Goal: Task Accomplishment & Management: Complete application form

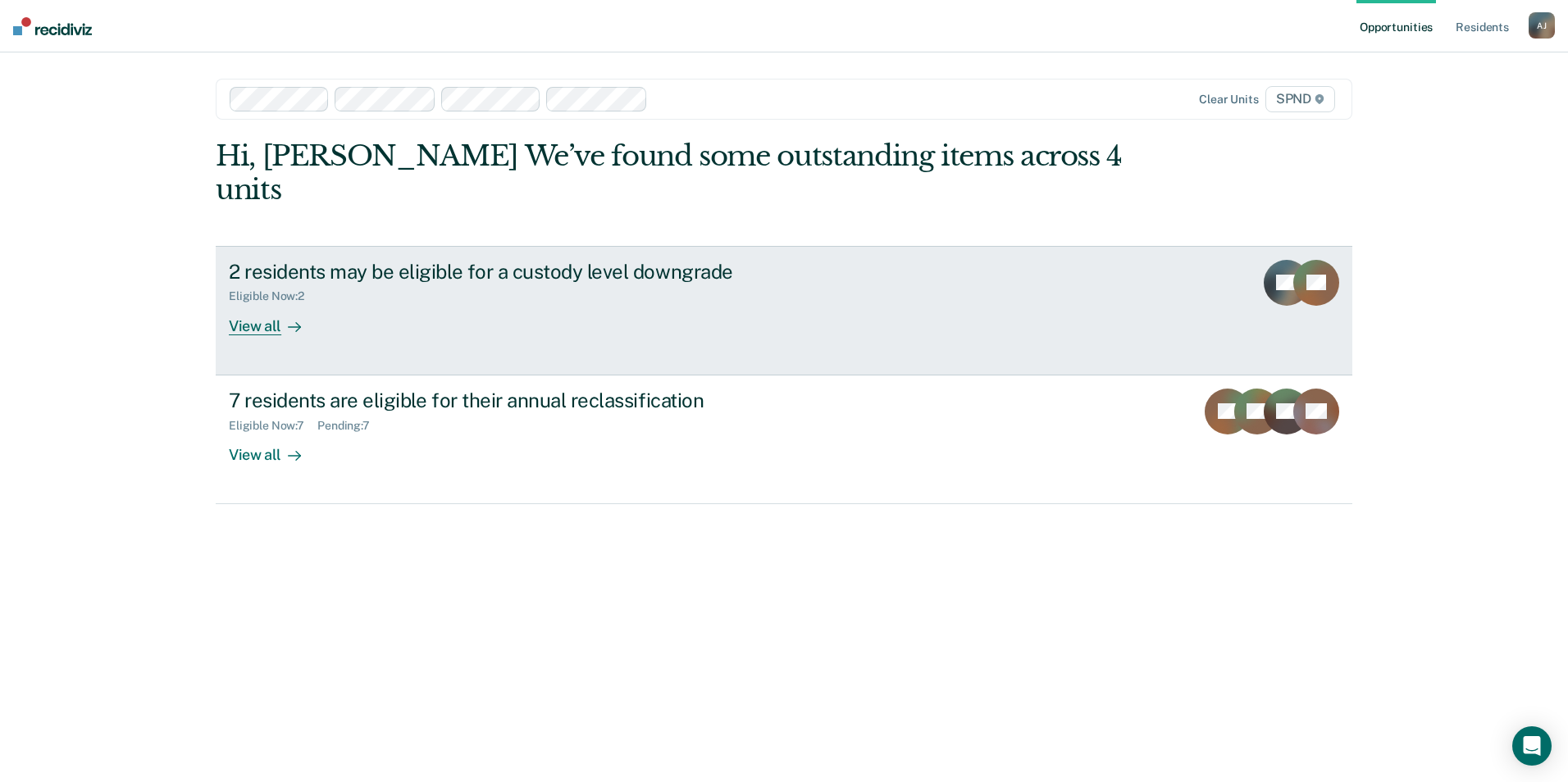
click at [263, 303] on div "View all" at bounding box center [275, 319] width 92 height 32
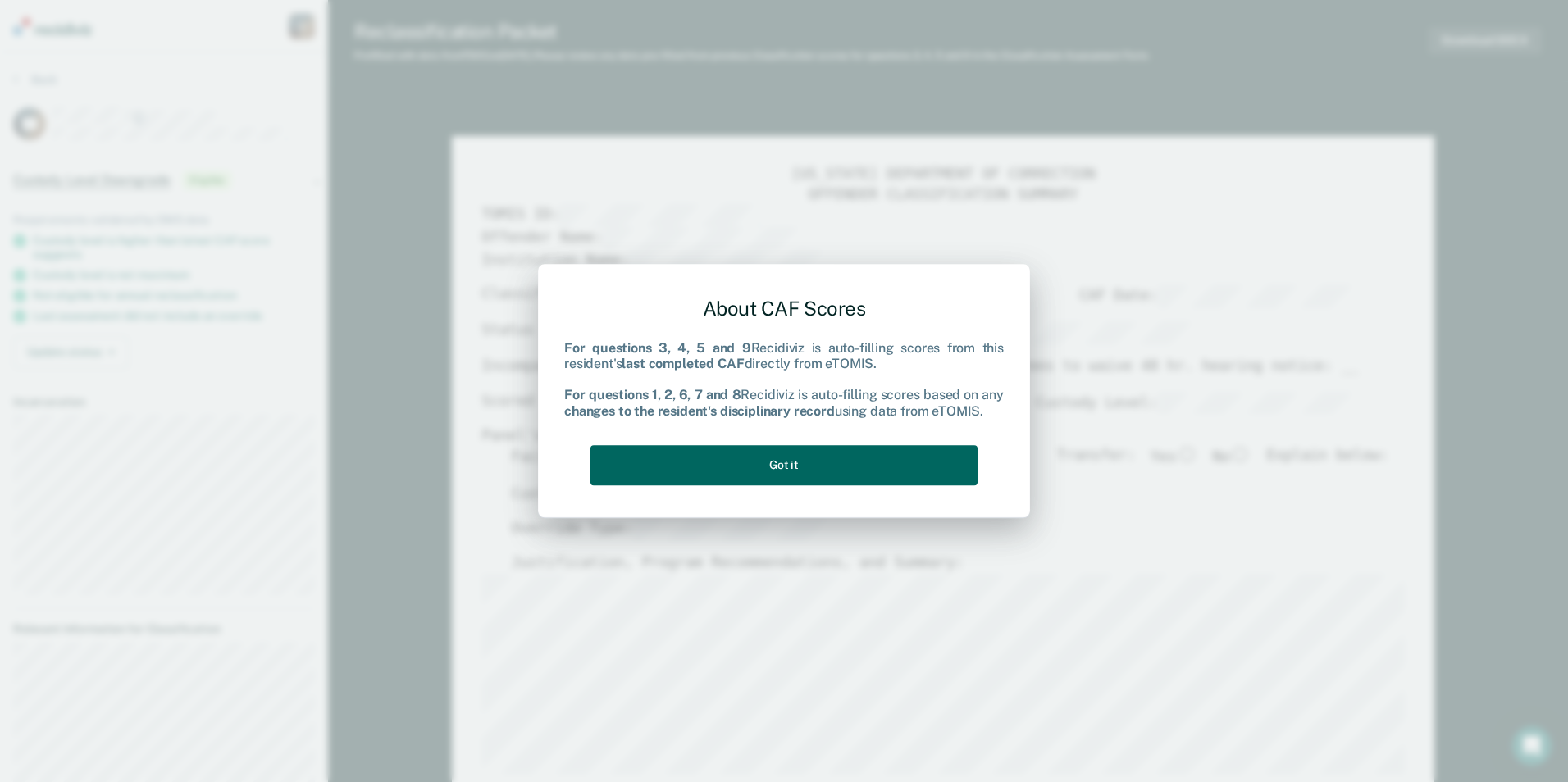
click at [942, 458] on button "Got it" at bounding box center [784, 465] width 387 height 40
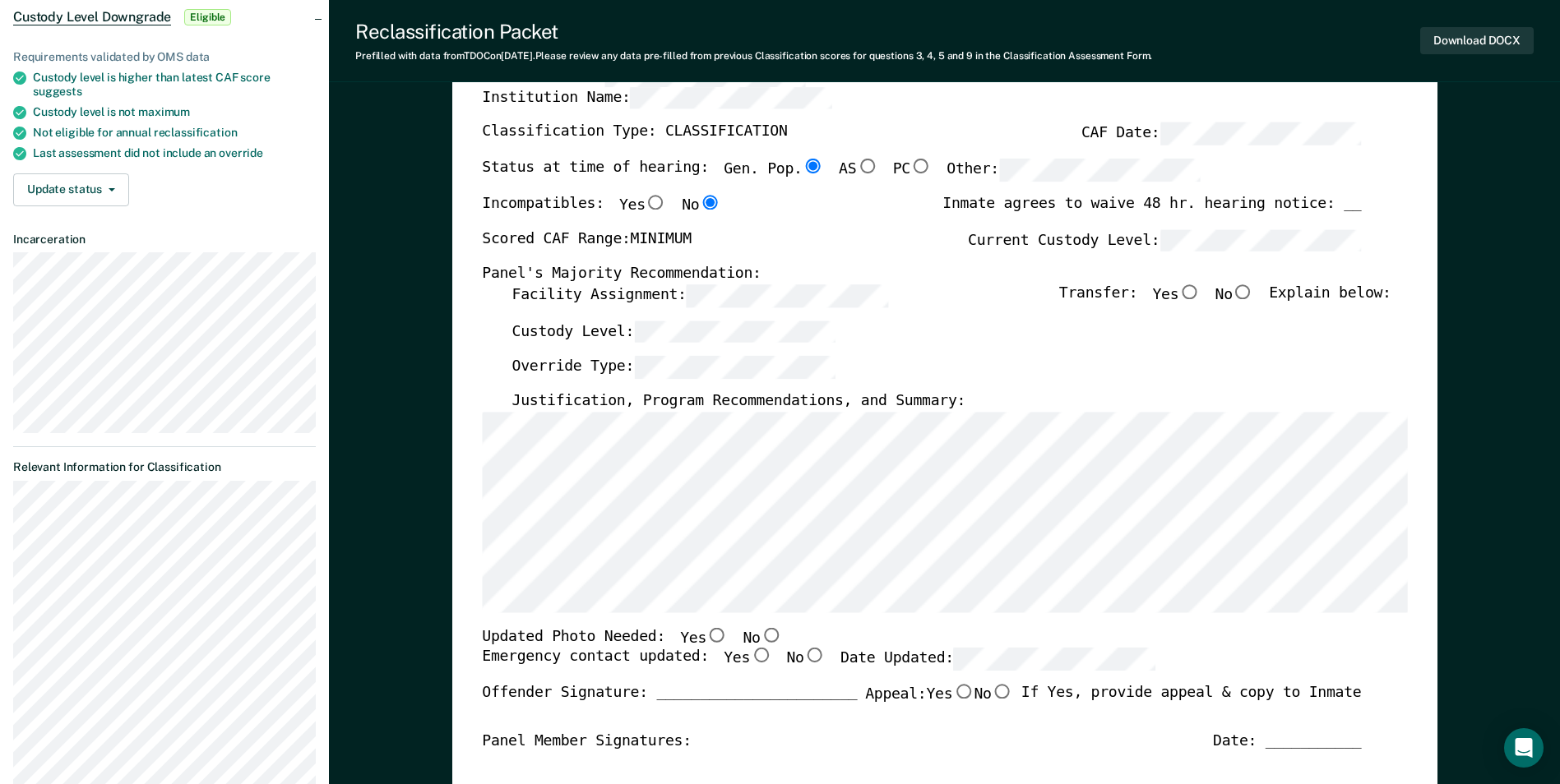
scroll to position [164, 0]
click at [760, 635] on input "No" at bounding box center [770, 633] width 21 height 15
type textarea "x"
radio input "true"
click at [750, 657] on input "Yes" at bounding box center [761, 654] width 21 height 15
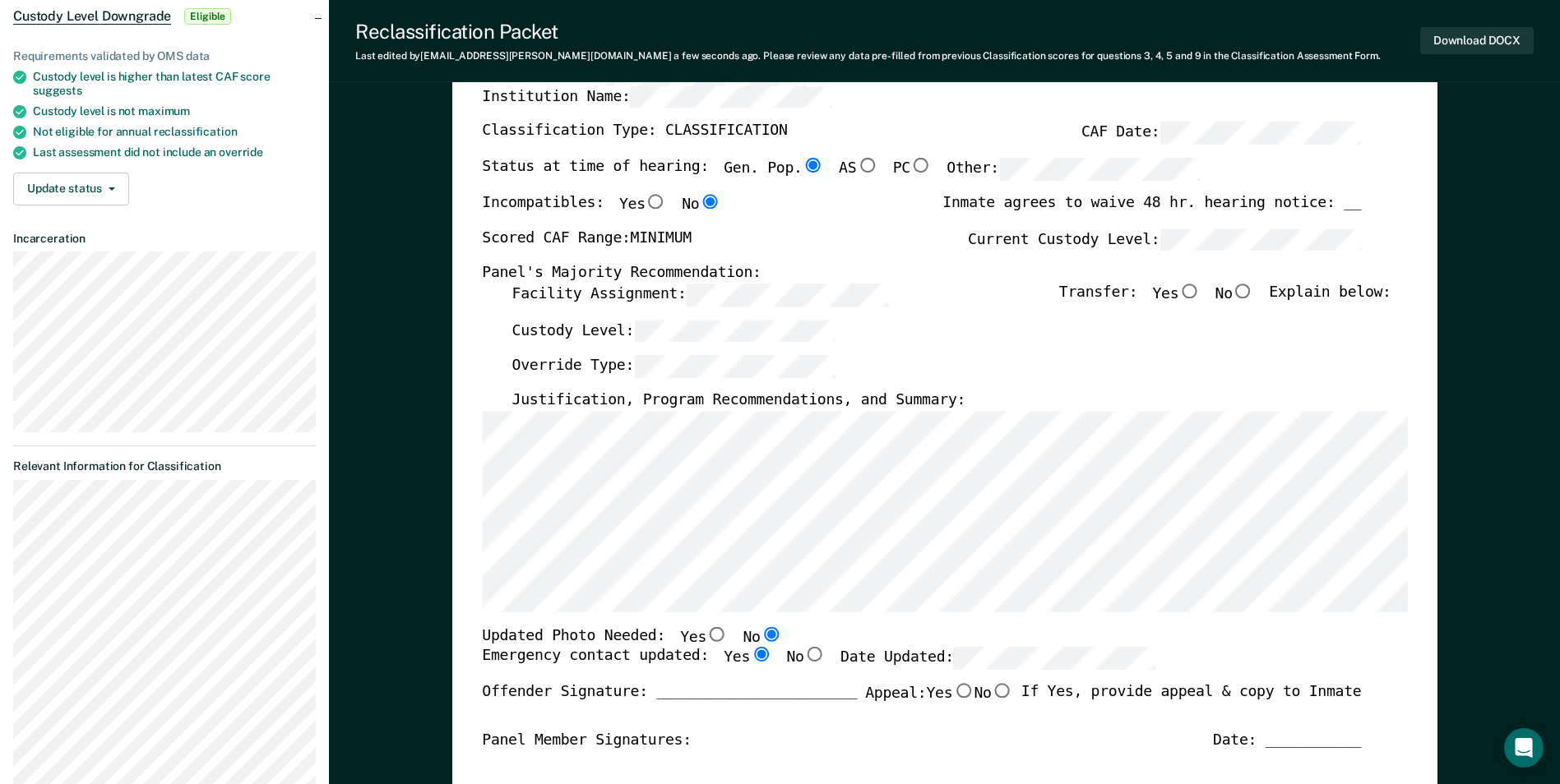
type textarea "x"
radio input "true"
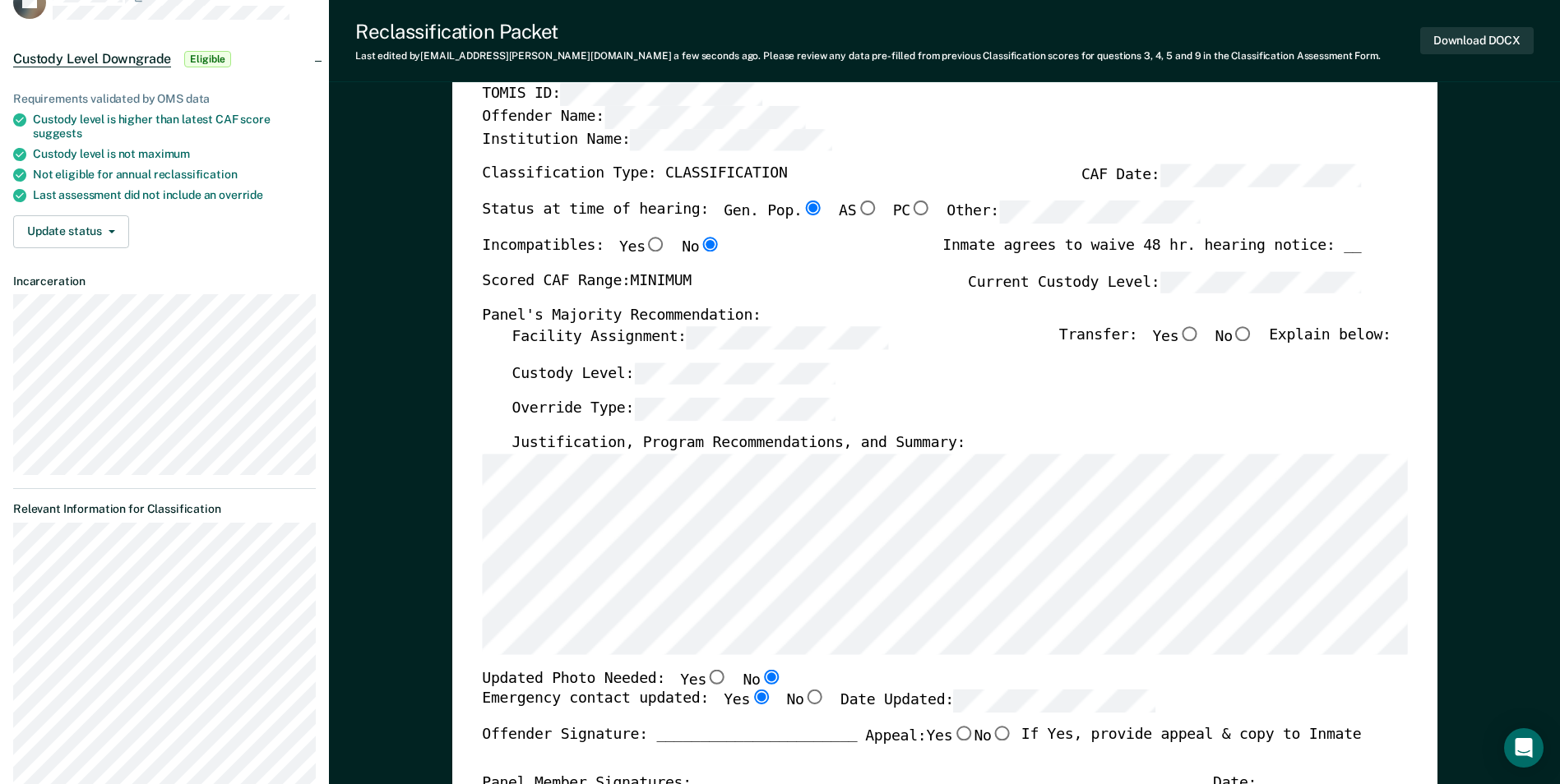
scroll to position [0, 0]
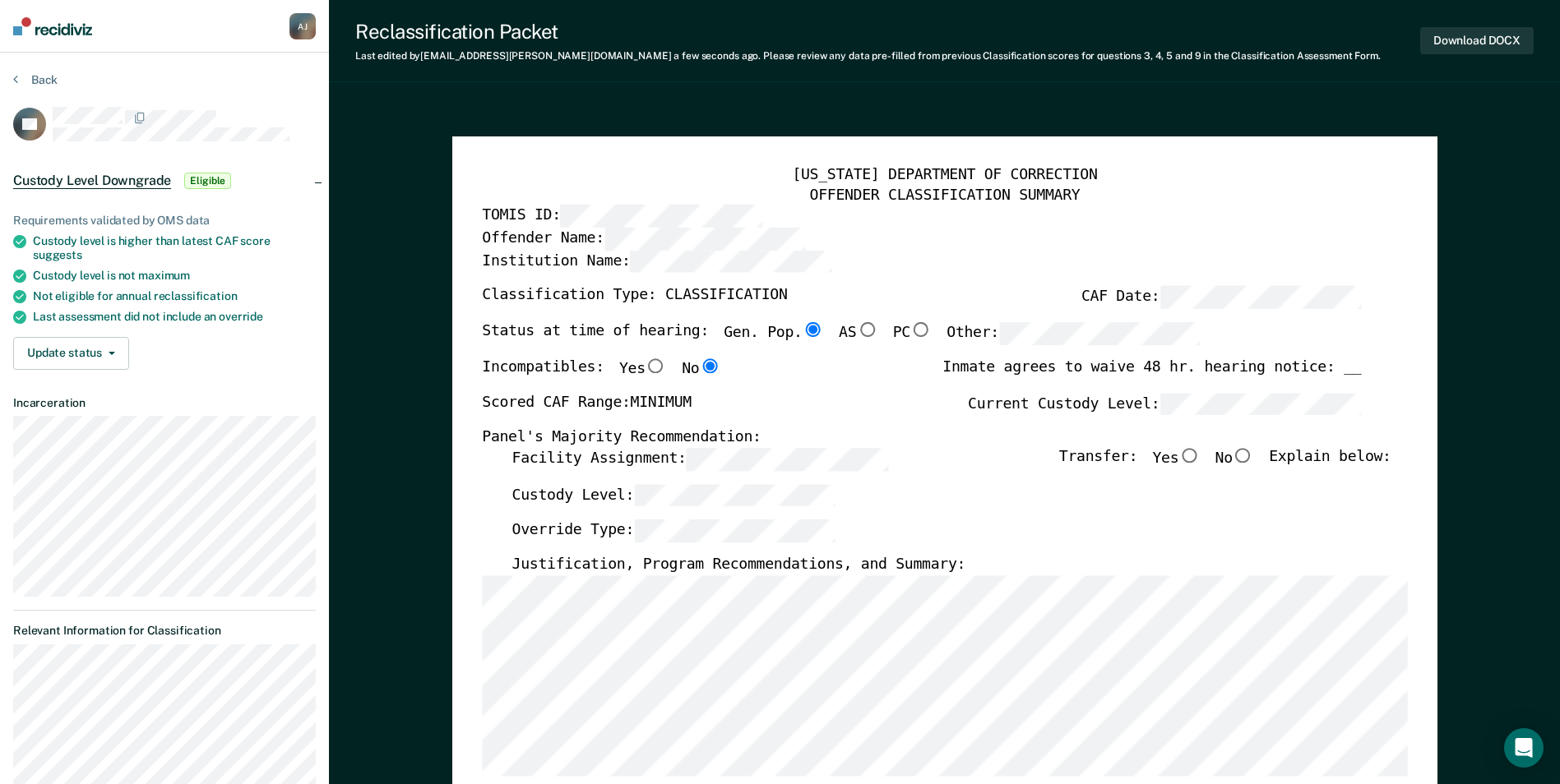
click at [1253, 456] on input "No" at bounding box center [1243, 455] width 21 height 15
type textarea "x"
radio input "true"
click at [32, 81] on button "Back" at bounding box center [35, 79] width 44 height 15
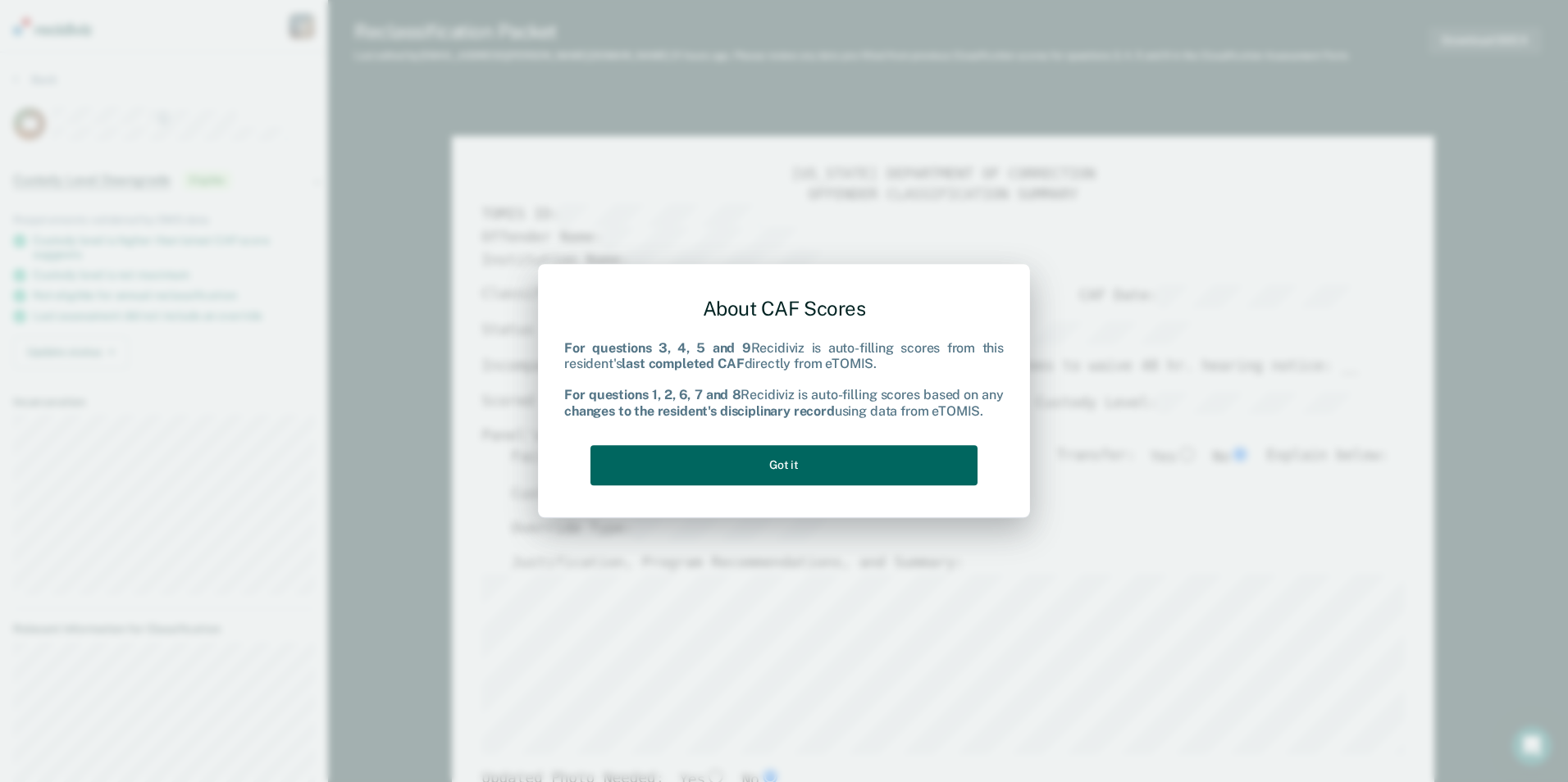
click at [730, 454] on button "Got it" at bounding box center [784, 465] width 387 height 40
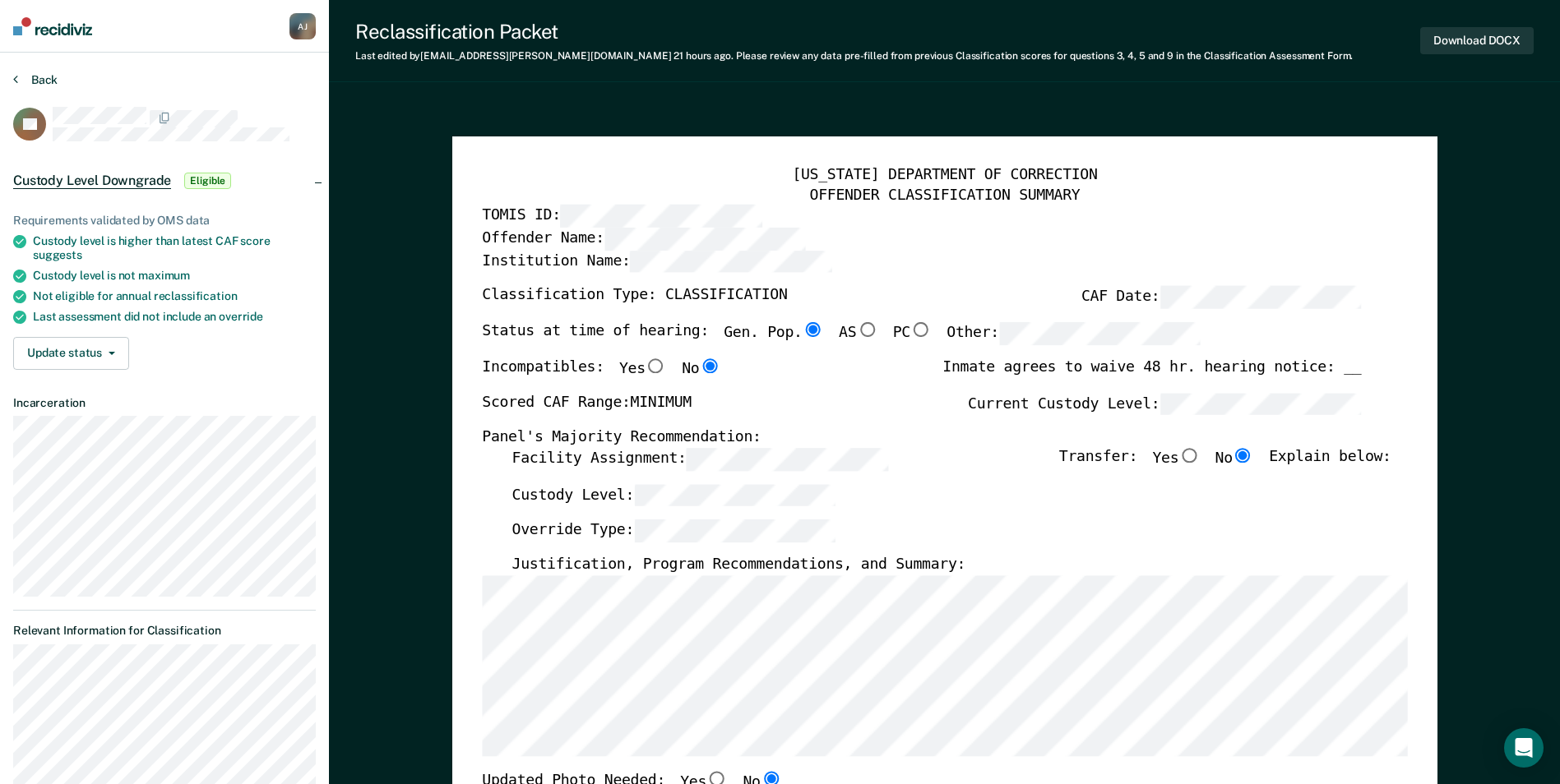
click at [33, 77] on button "Back" at bounding box center [35, 79] width 44 height 15
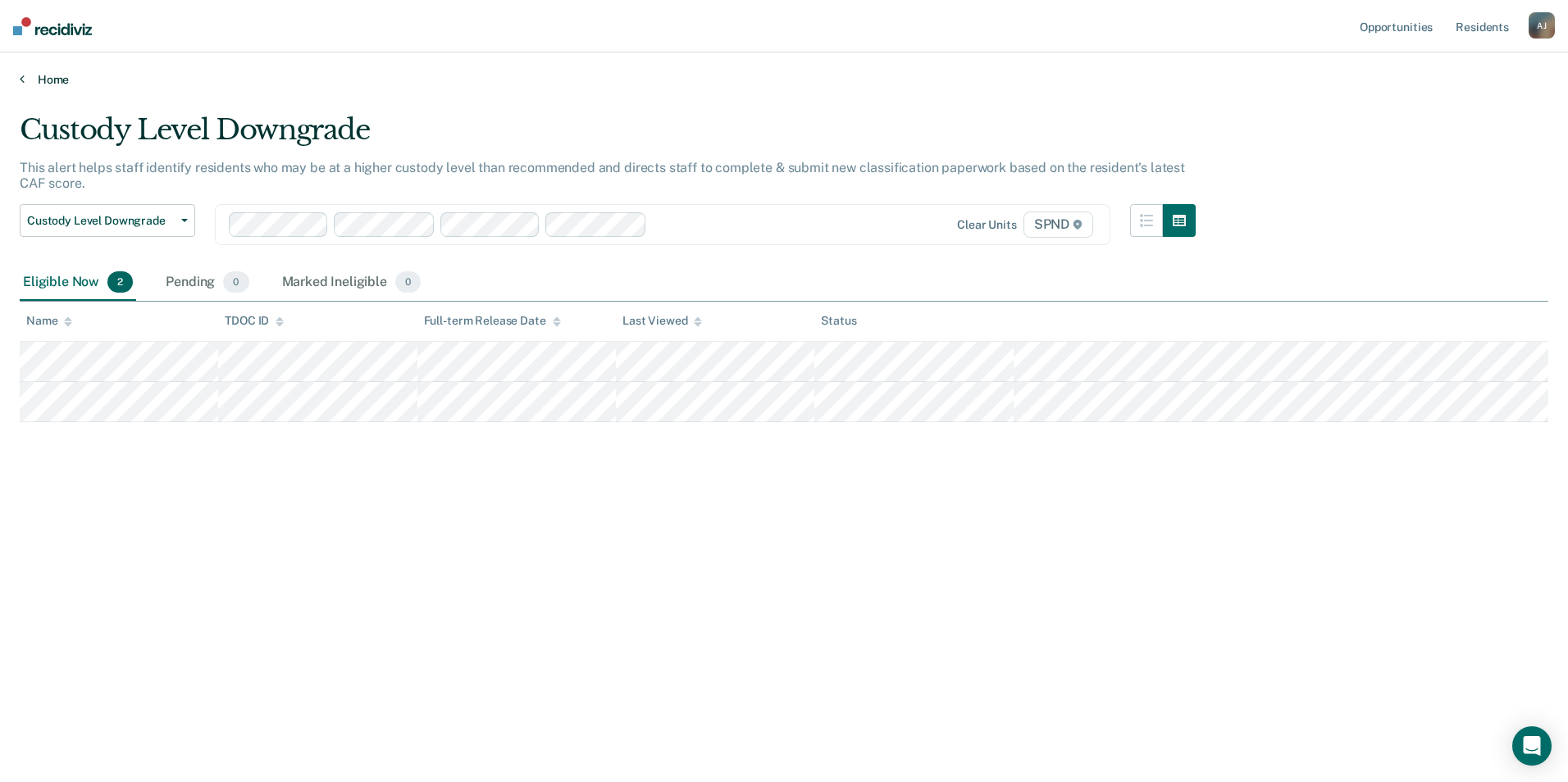
click at [35, 82] on link "Home" at bounding box center [783, 79] width 1528 height 15
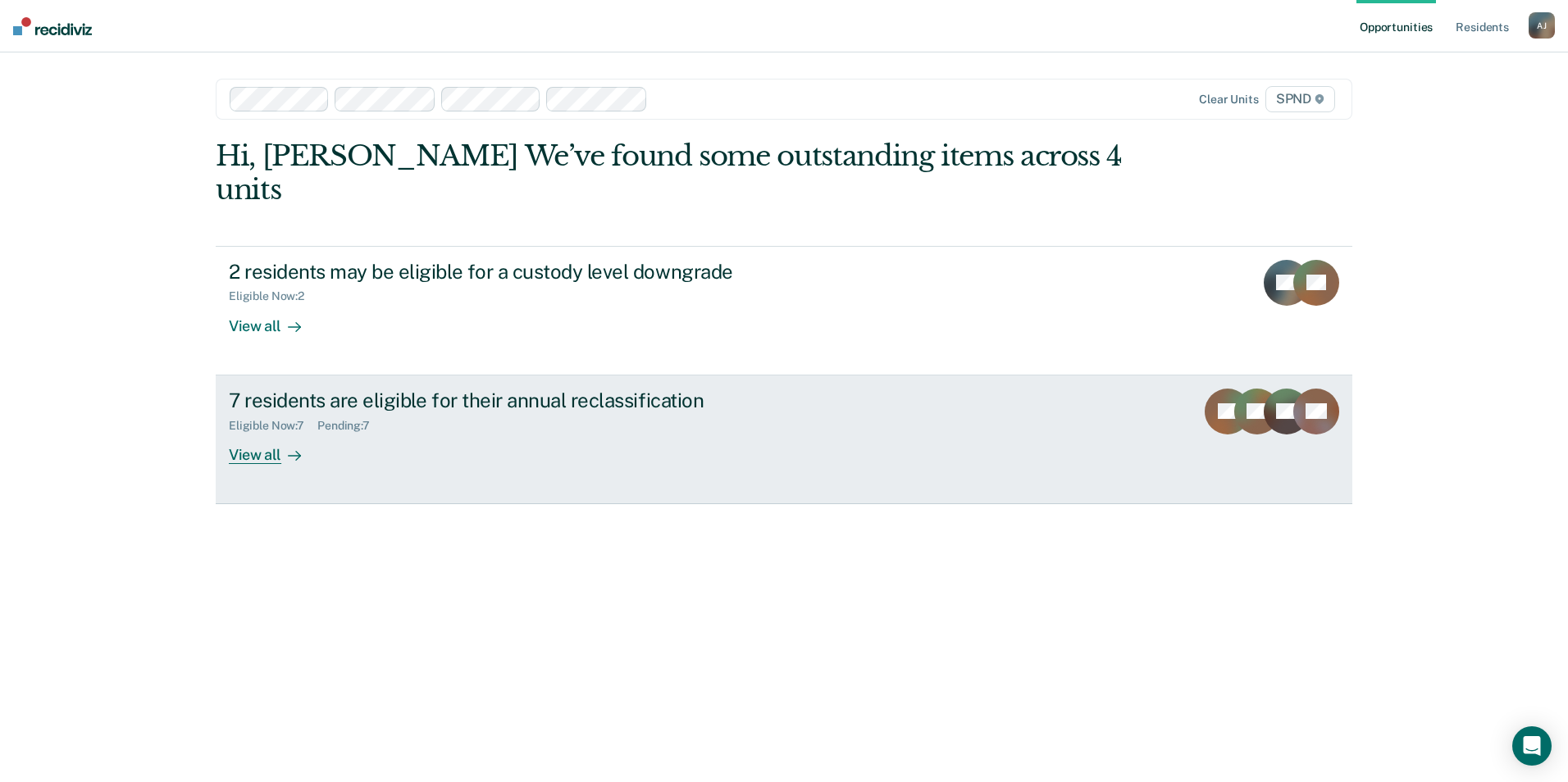
click at [276, 432] on div "View all" at bounding box center [275, 448] width 92 height 32
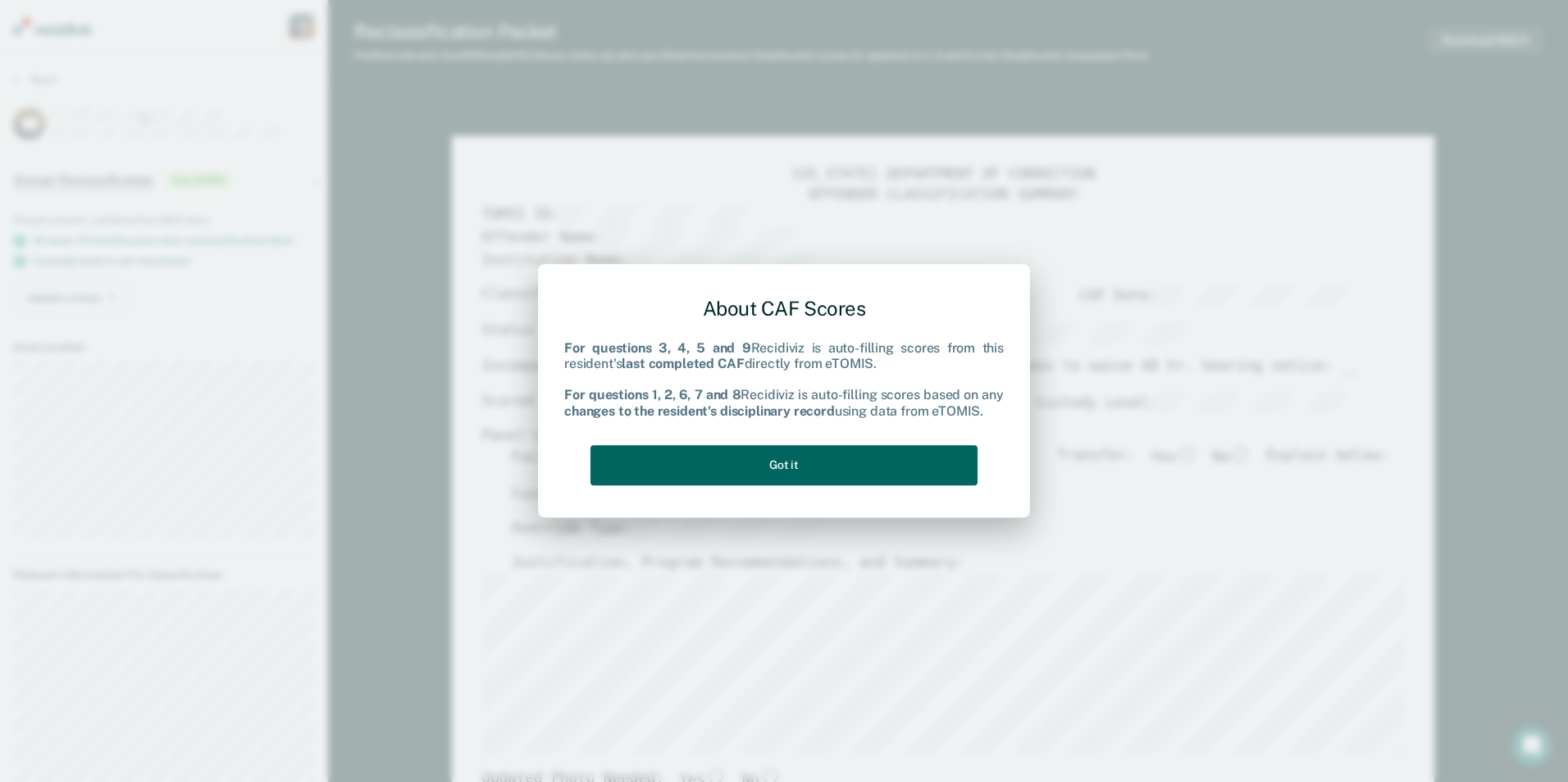
click at [876, 471] on button "Got it" at bounding box center [784, 465] width 387 height 40
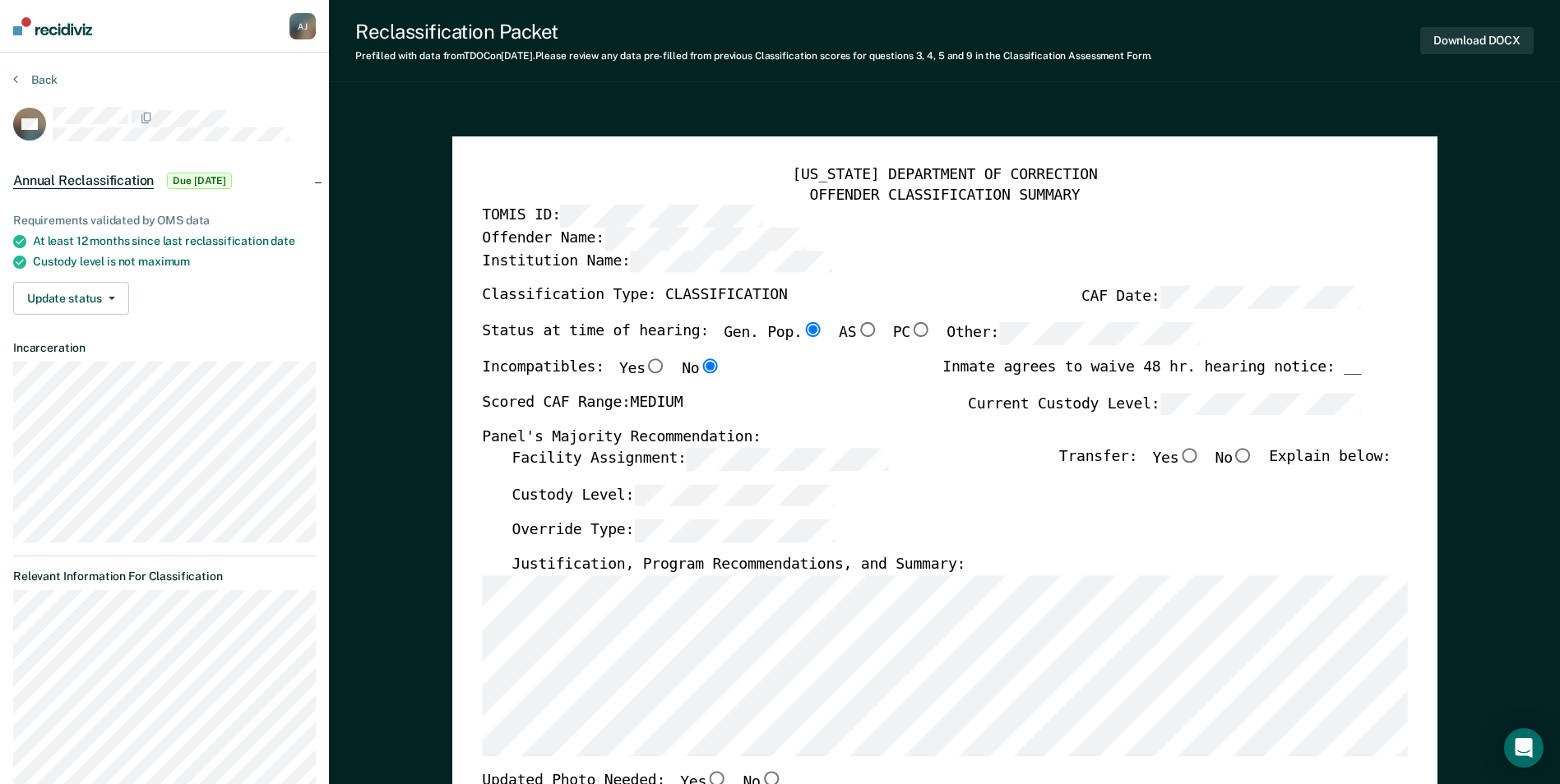
click at [1254, 452] on input "No" at bounding box center [1243, 455] width 21 height 15
type textarea "x"
radio input "true"
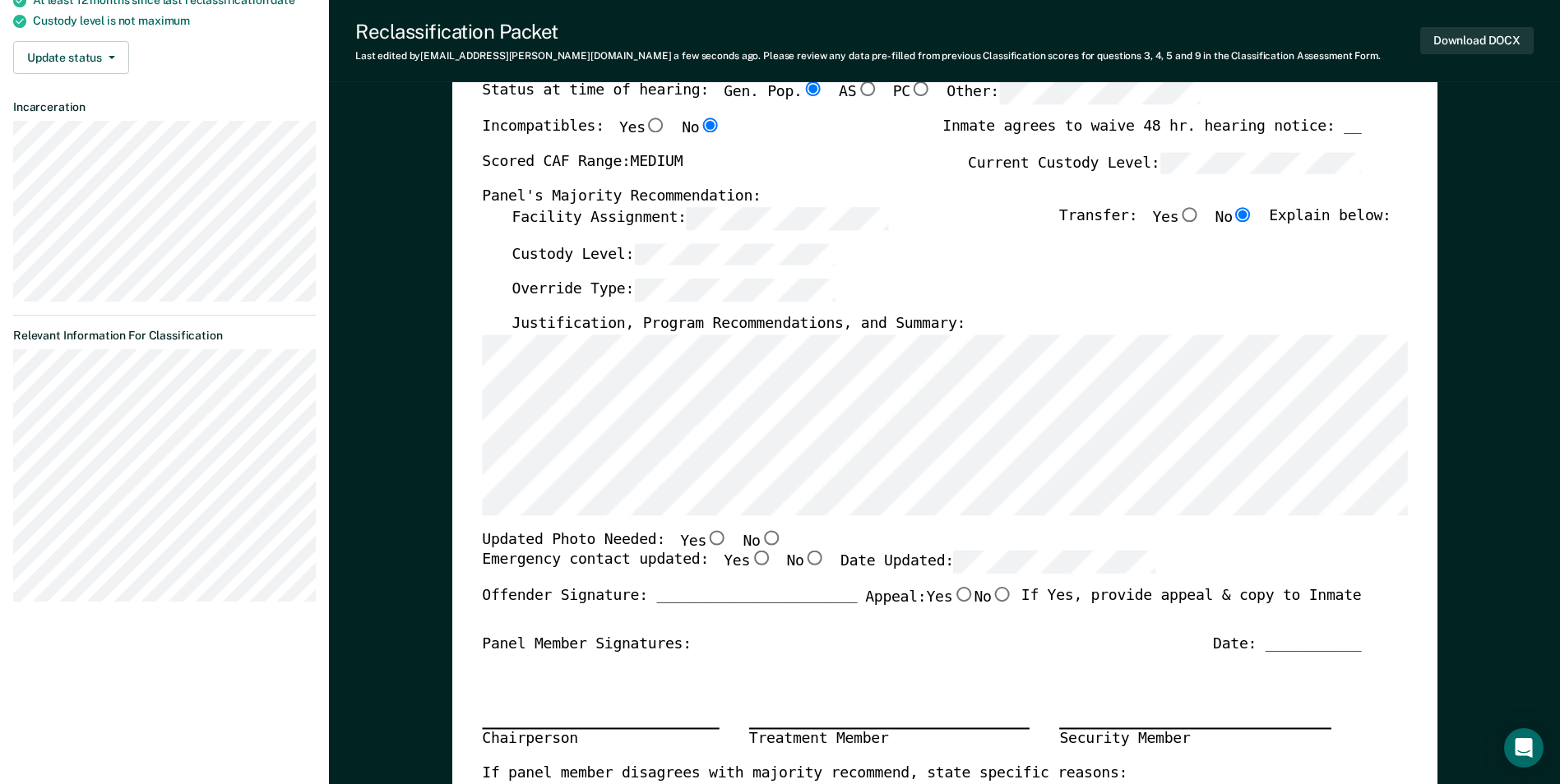
scroll to position [247, 0]
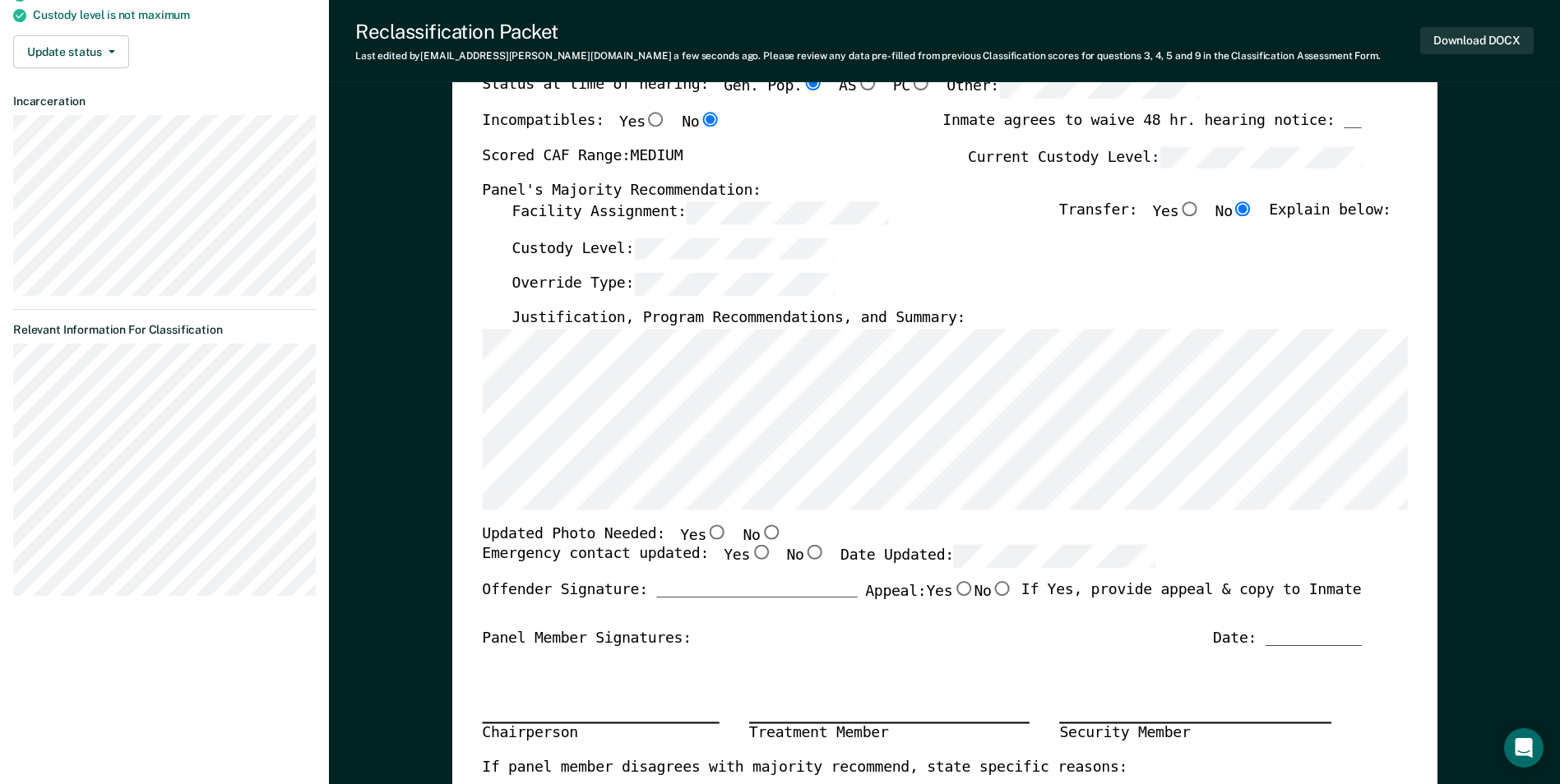
click at [760, 532] on input "No" at bounding box center [770, 532] width 21 height 15
type textarea "x"
radio input "true"
click at [750, 556] on input "Yes" at bounding box center [761, 552] width 21 height 15
type textarea "x"
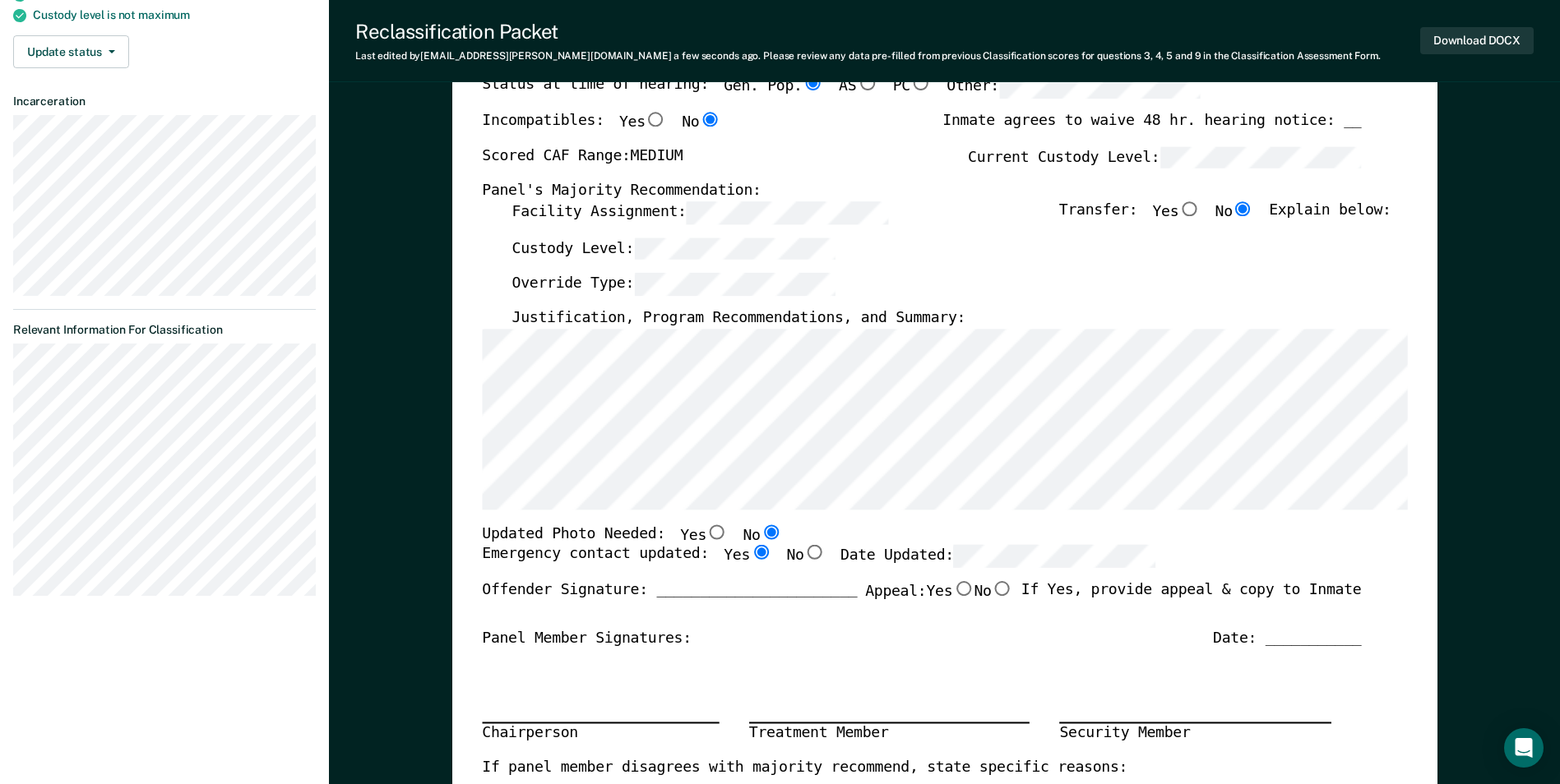
radio input "true"
type textarea "x"
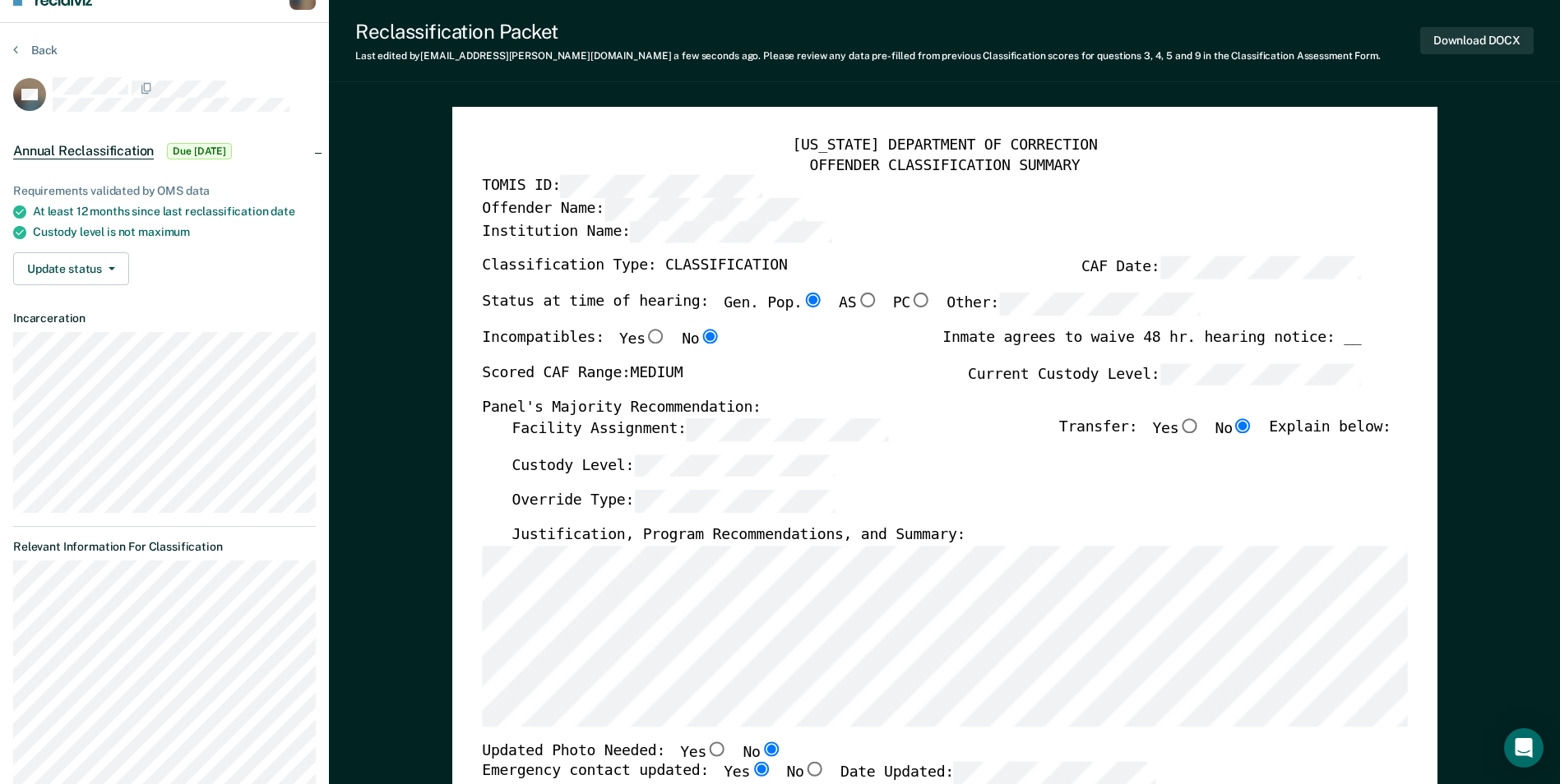
scroll to position [0, 0]
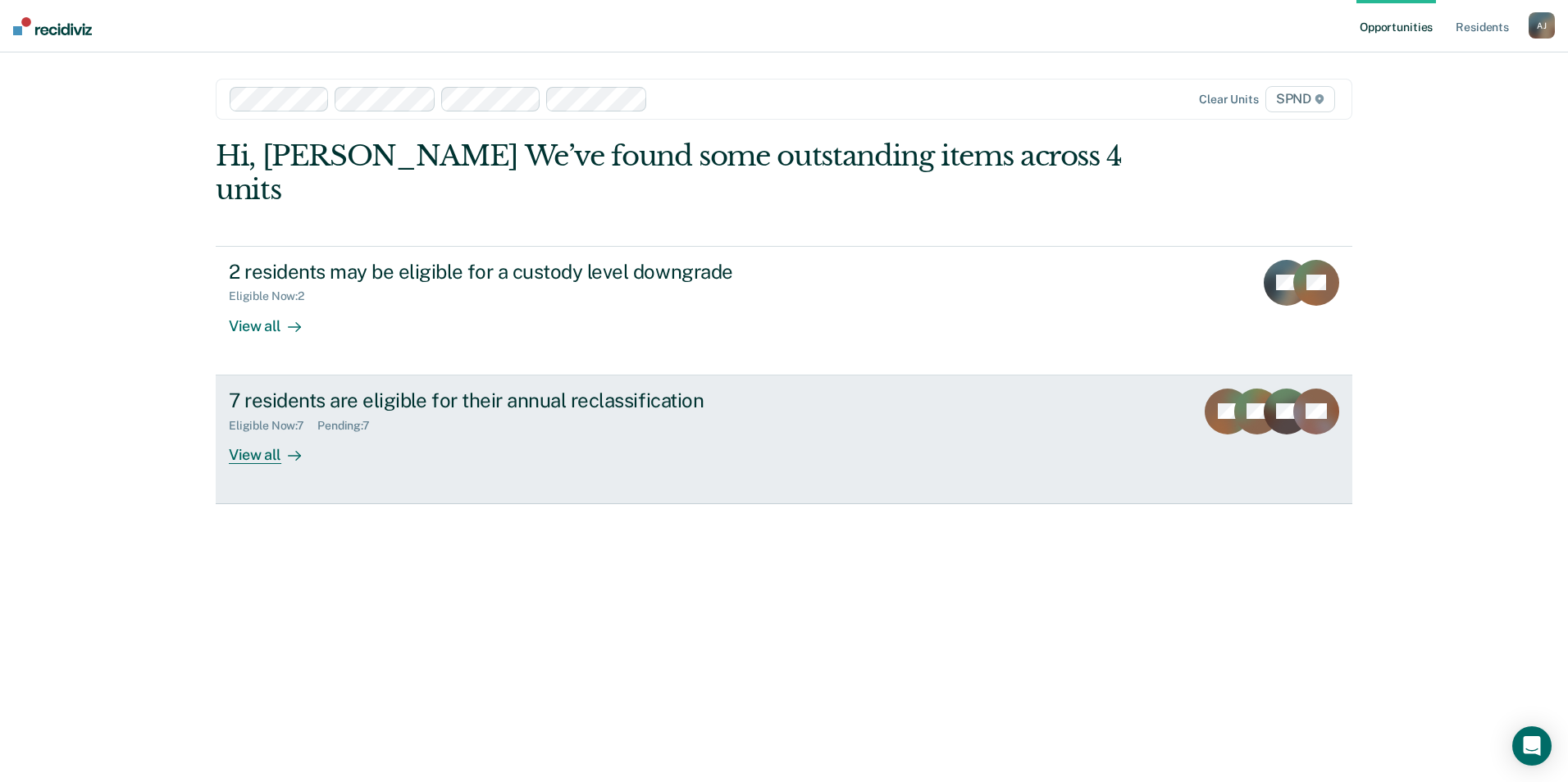
click at [240, 432] on div "View all" at bounding box center [275, 448] width 92 height 32
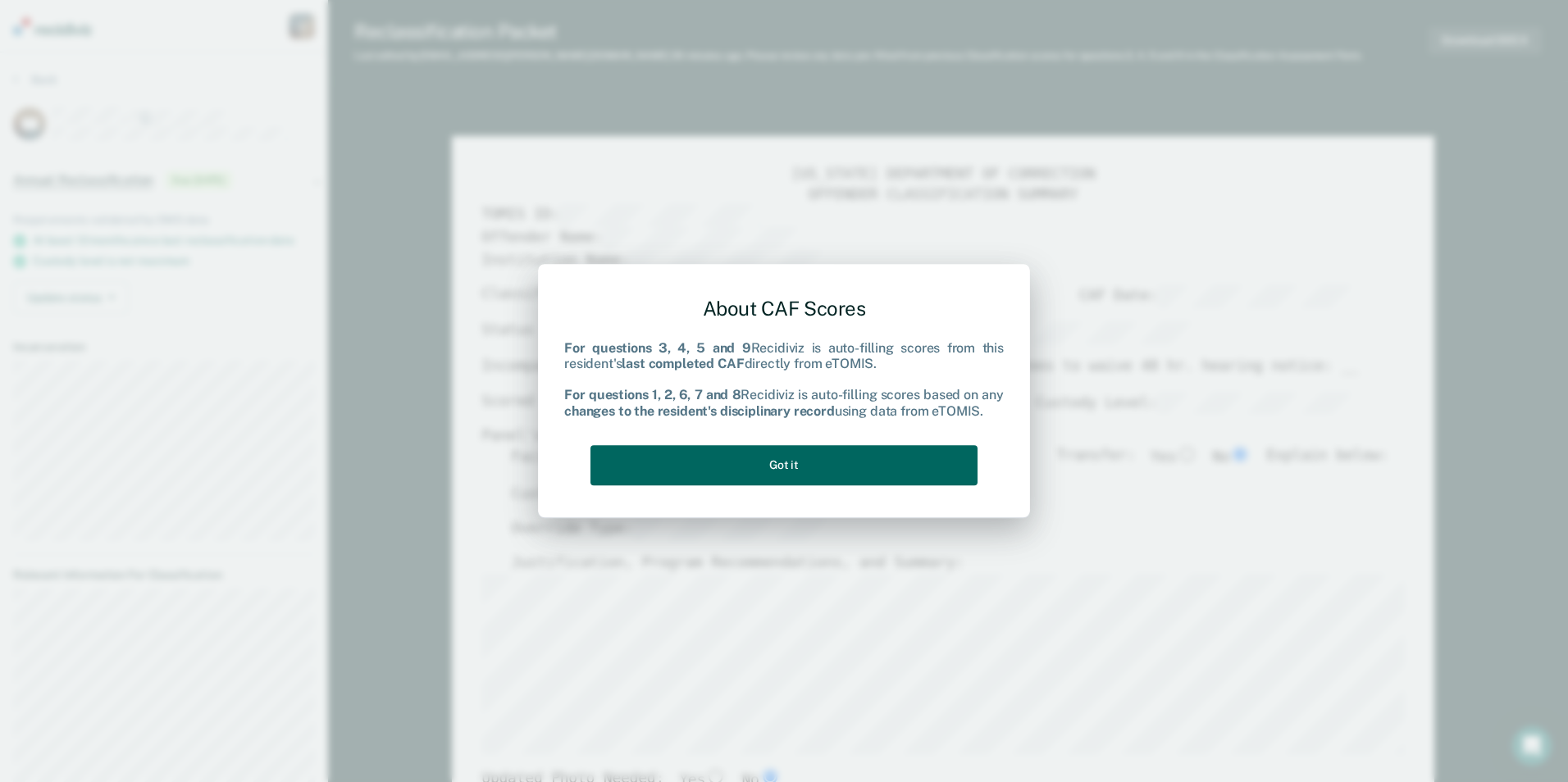
click at [935, 461] on button "Got it" at bounding box center [784, 465] width 387 height 40
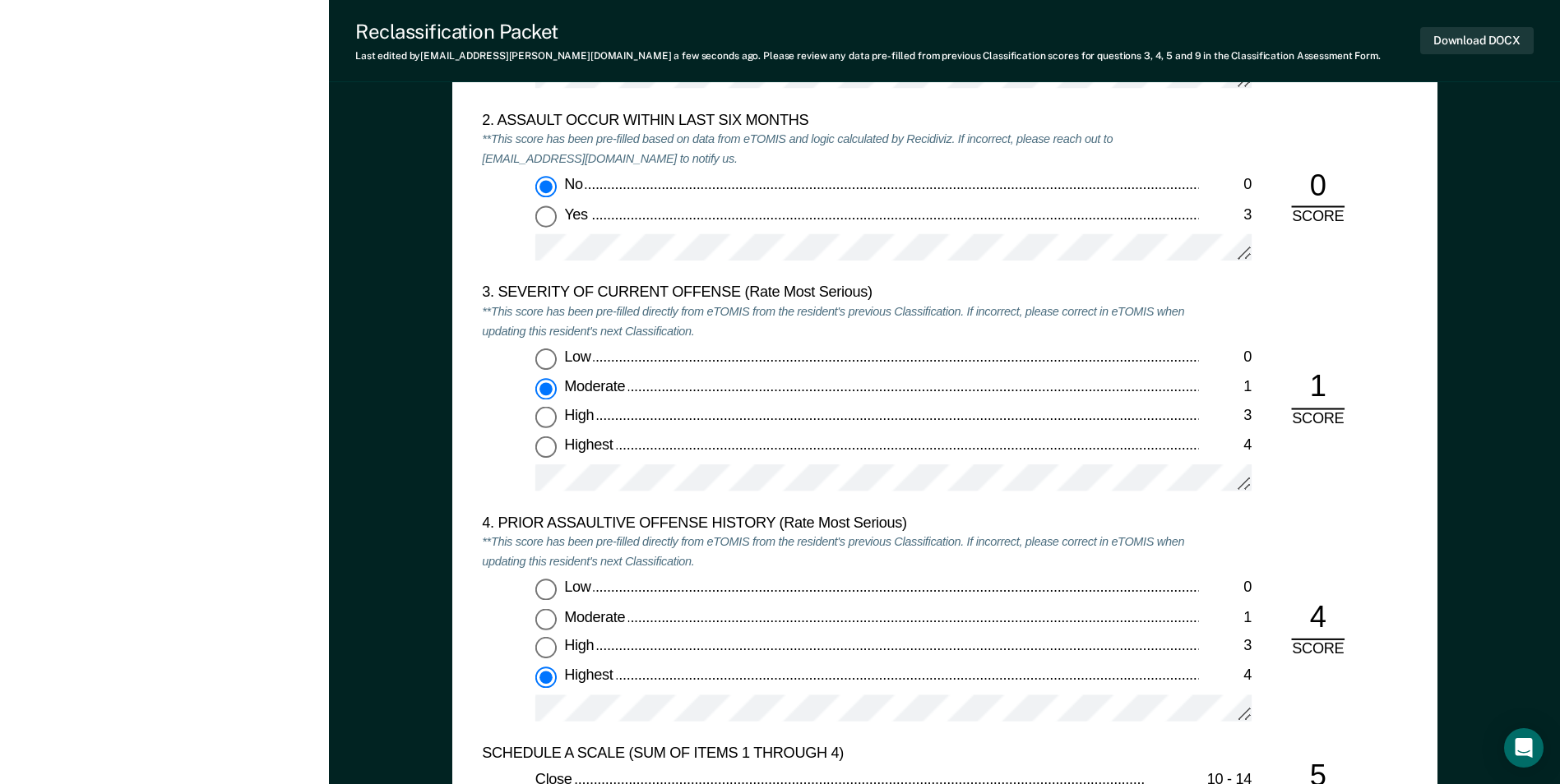
scroll to position [2055, 0]
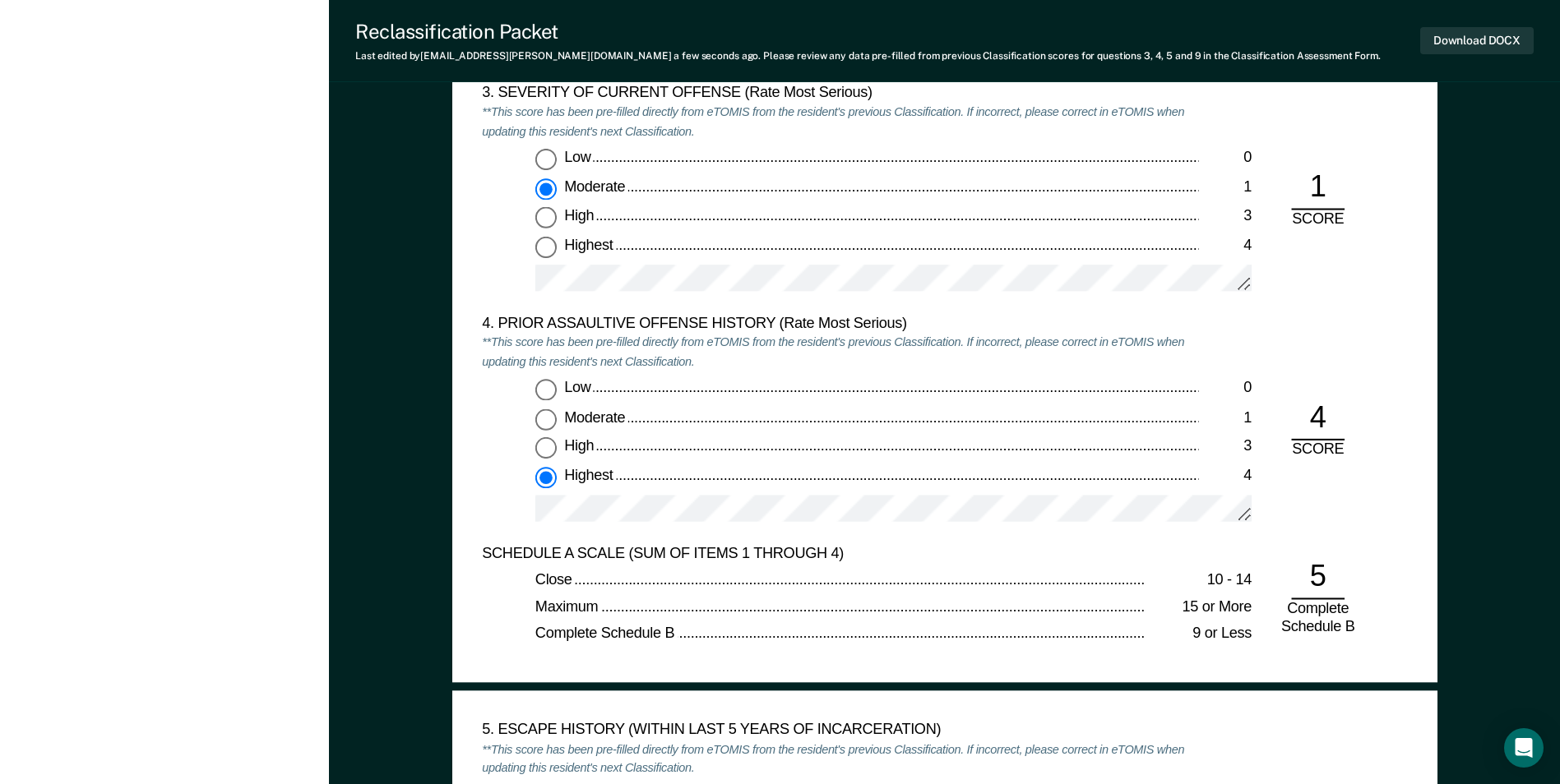
type textarea "x"
